Goal: Communication & Community: Answer question/provide support

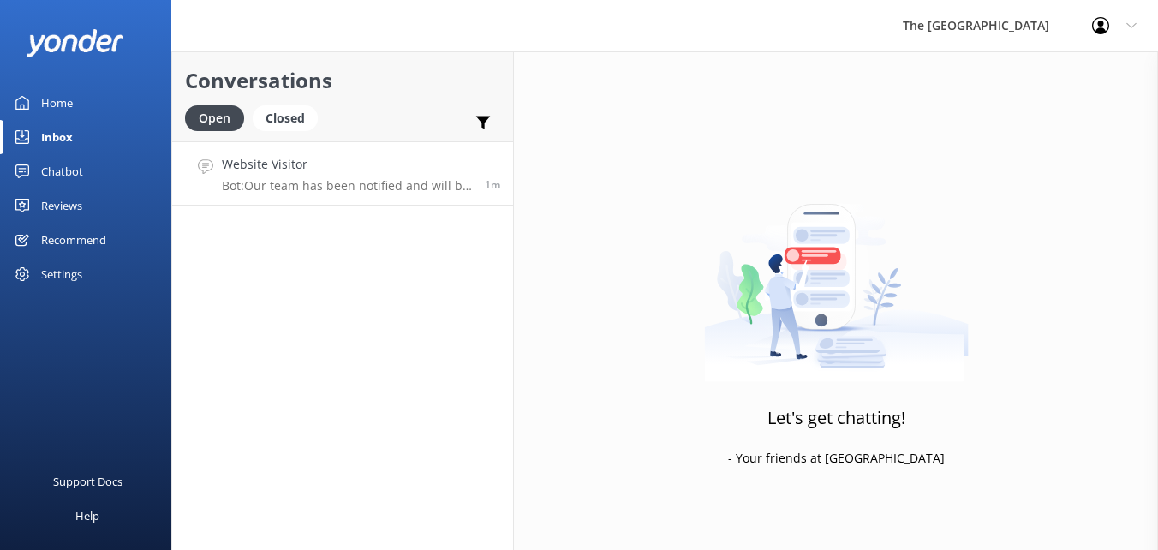
click at [309, 201] on link "Website Visitor Bot: Our team has been notified and will be with you as soon as…" at bounding box center [342, 173] width 341 height 64
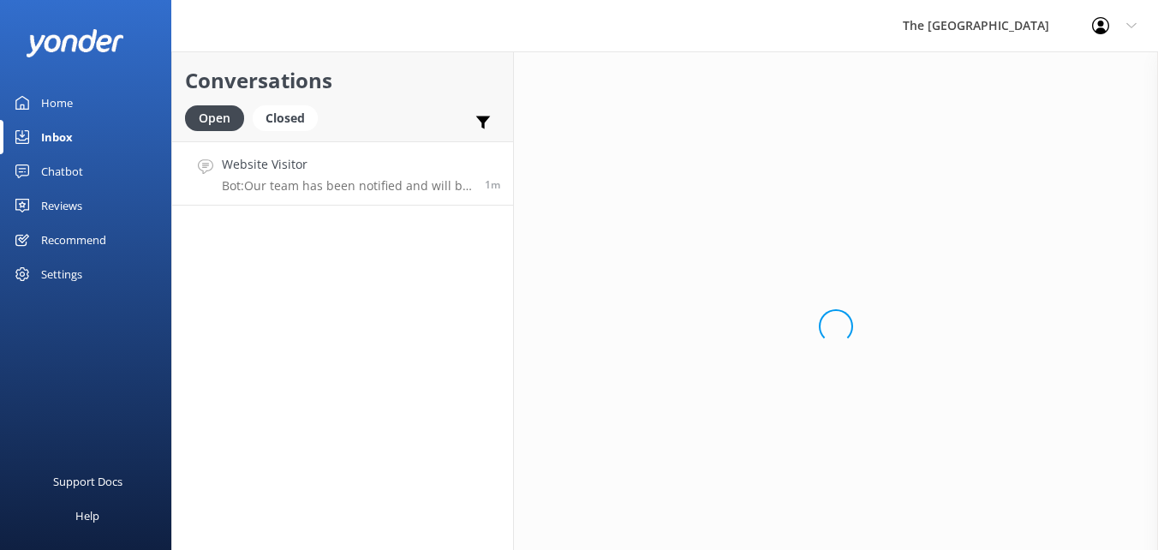
click at [309, 201] on link "Website Visitor Bot: Our team has been notified and will be with you as soon as…" at bounding box center [342, 173] width 341 height 64
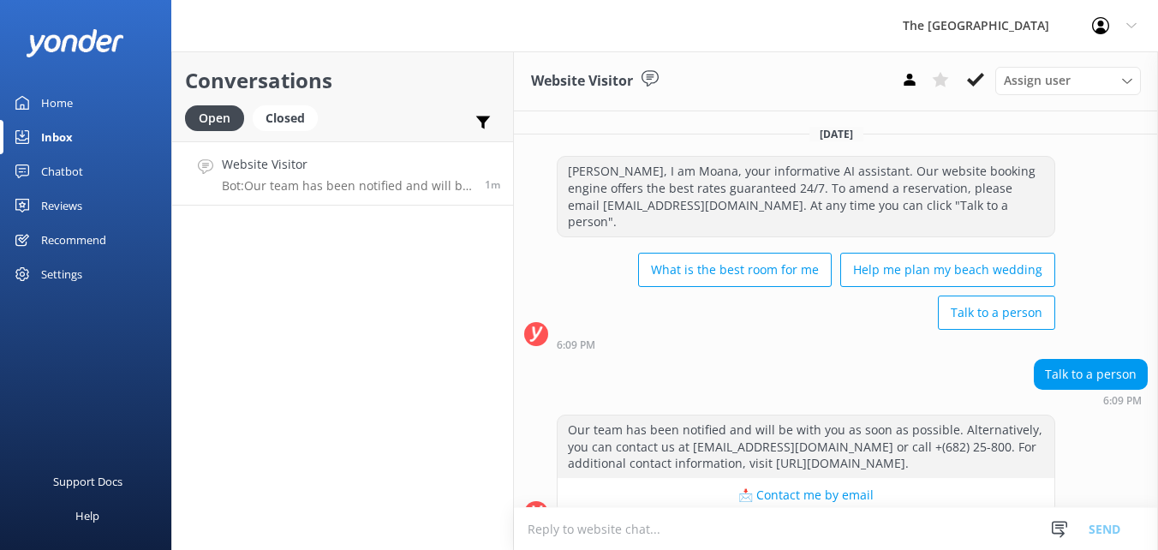
scroll to position [31, 0]
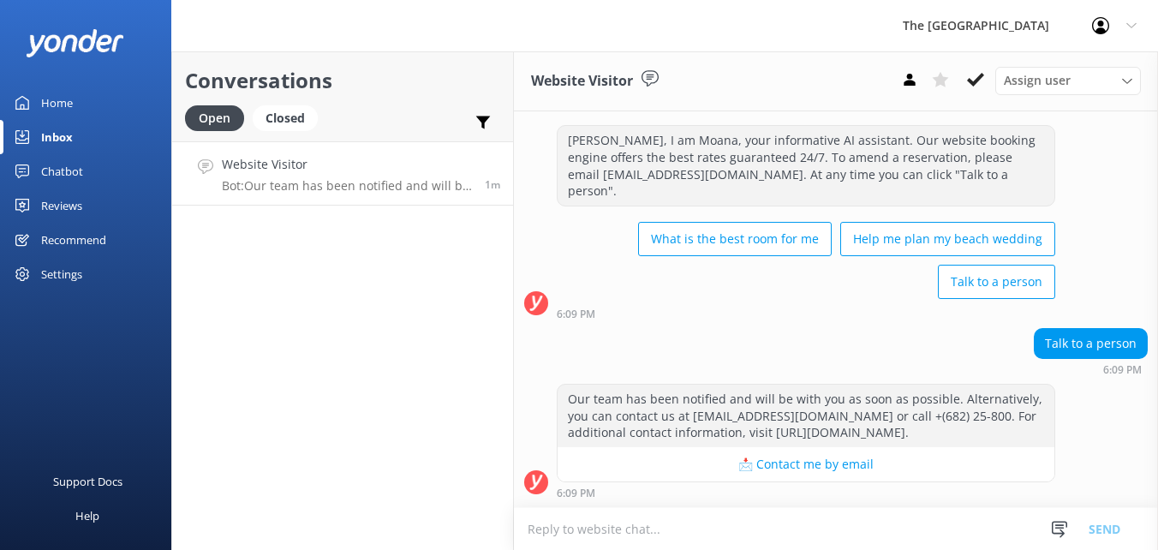
click at [677, 542] on textarea at bounding box center [836, 529] width 644 height 42
type textarea "k"
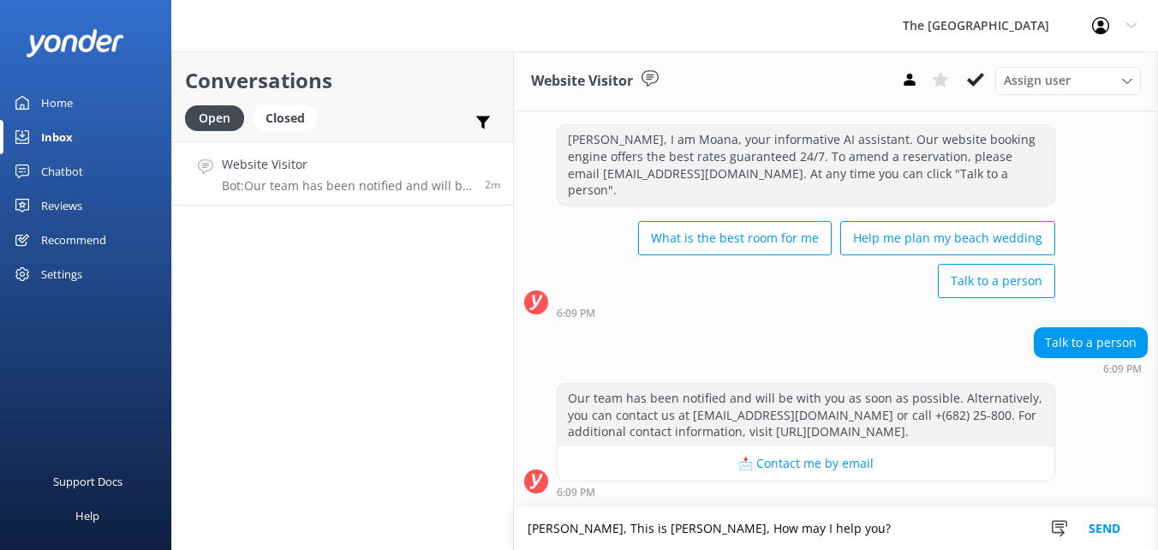
type textarea "[PERSON_NAME], This is [PERSON_NAME], How may I help you?"
click at [1100, 527] on button "Send" at bounding box center [1104, 528] width 64 height 43
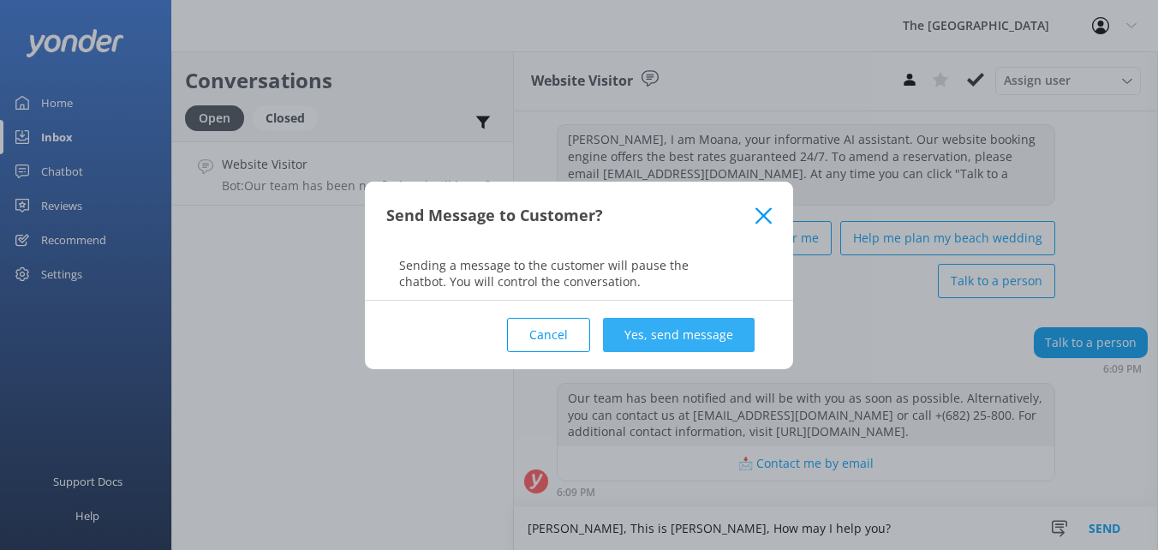
click at [683, 348] on button "Yes, send message" at bounding box center [679, 335] width 152 height 34
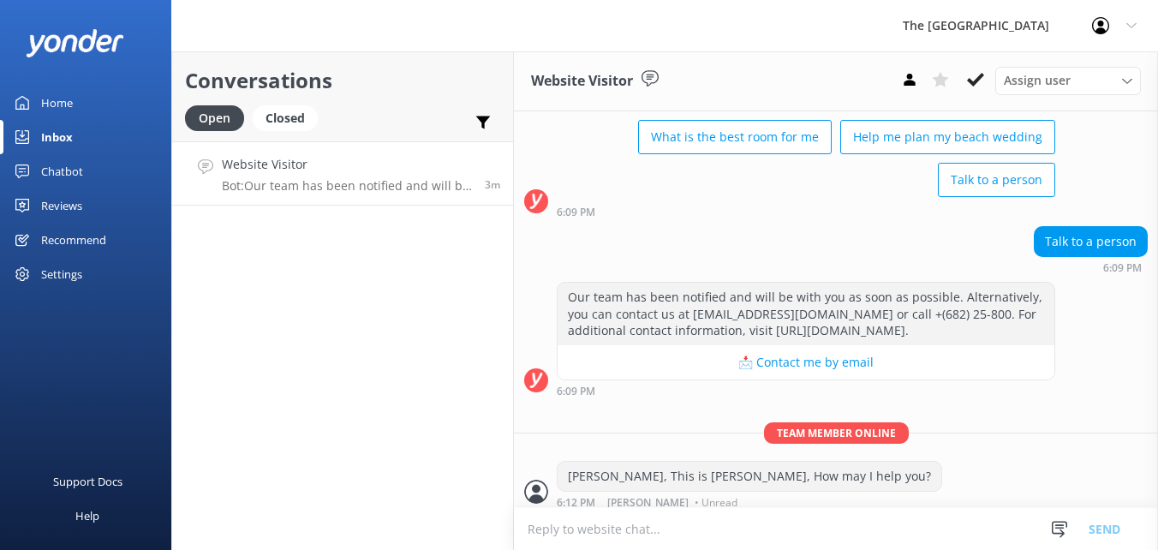
scroll to position [142, 0]
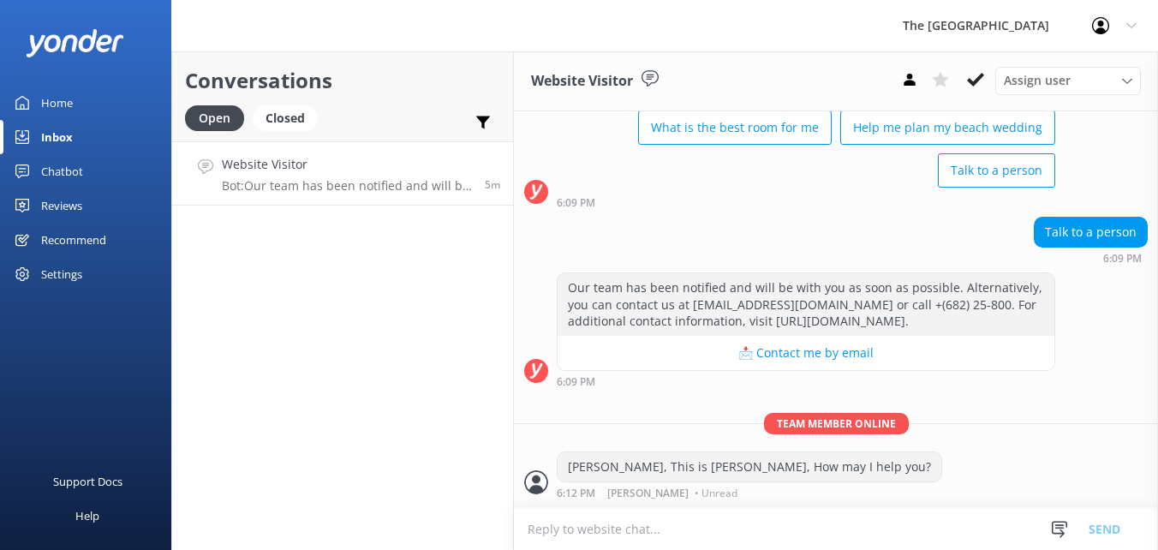
click at [577, 529] on textarea at bounding box center [836, 529] width 644 height 42
type textarea "Are we still connected?"
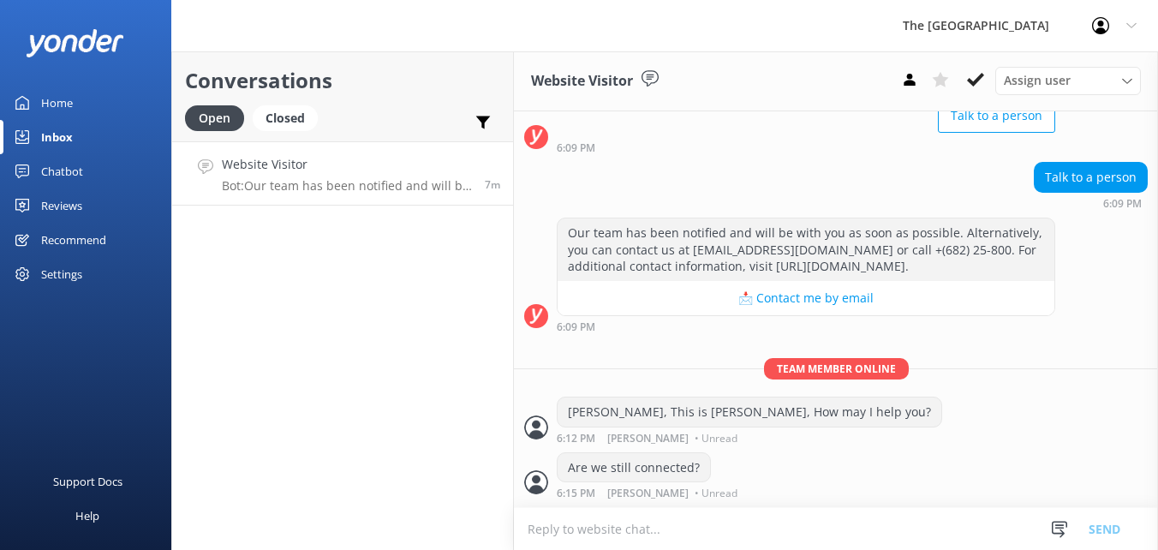
click at [702, 529] on textarea at bounding box center [836, 529] width 644 height 42
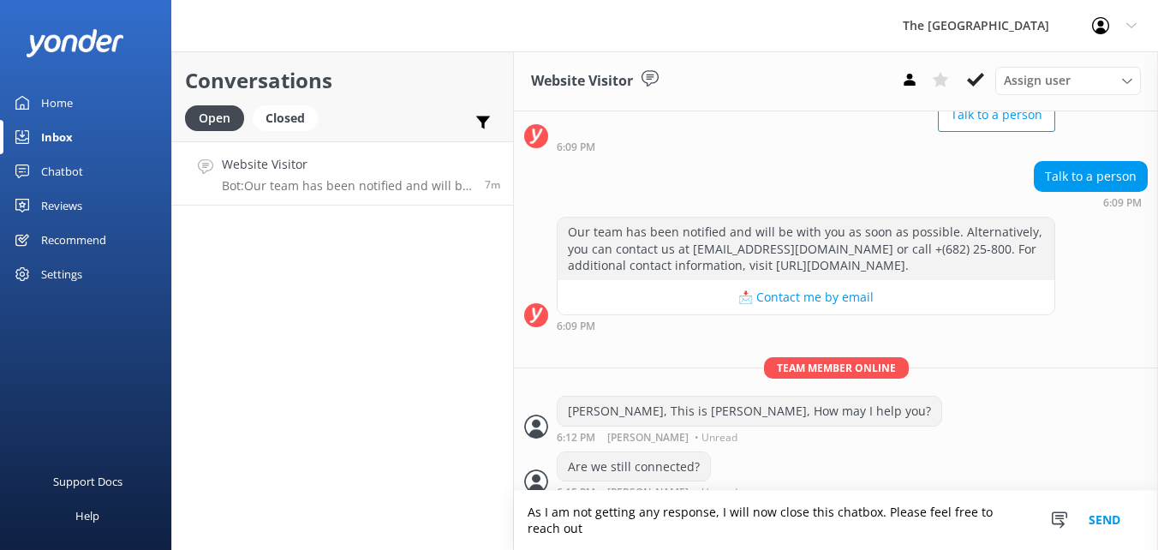
scroll to position [214, 0]
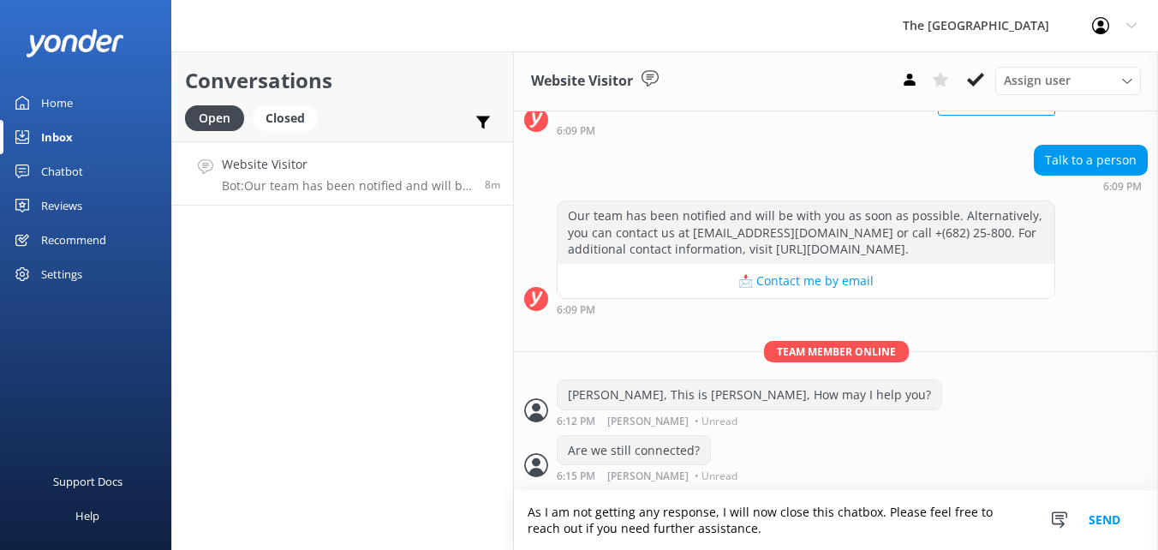
click at [729, 526] on textarea "As I am not getting any response, I will now close this chatbox. Please feel fr…" at bounding box center [836, 520] width 644 height 59
type textarea "As I am not getting any response, I will now close this chatbox. Please feel fr…"
click at [1099, 522] on button "Send" at bounding box center [1104, 520] width 64 height 59
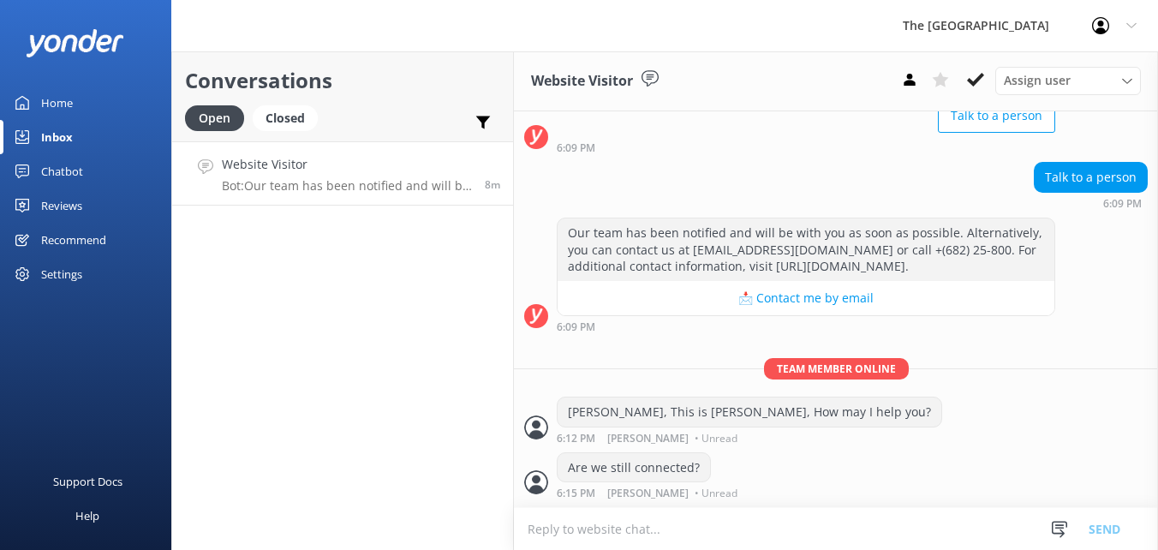
scroll to position [269, 0]
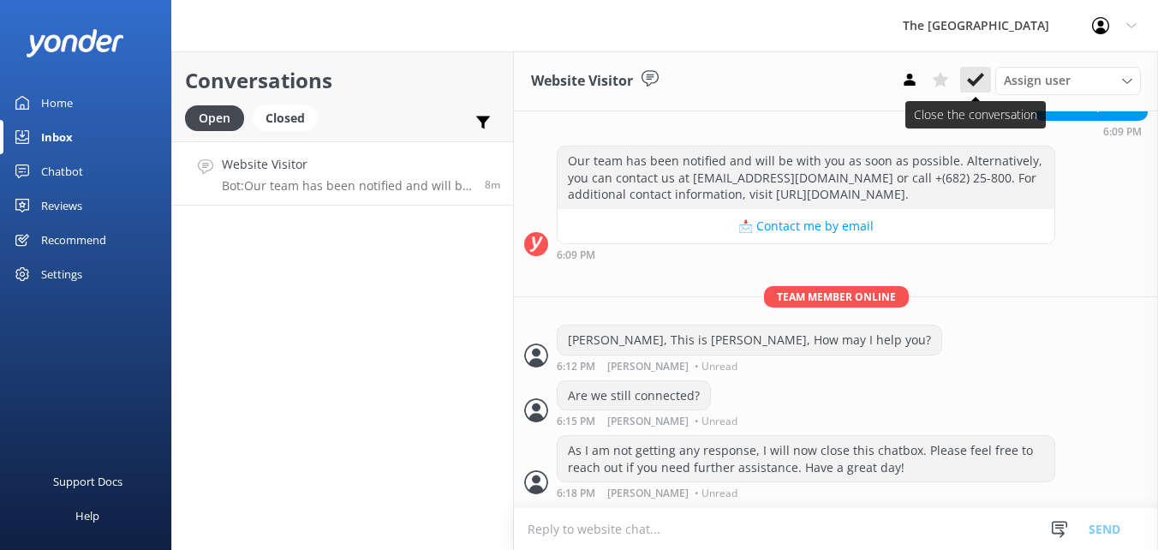
click at [974, 80] on icon at bounding box center [975, 79] width 17 height 17
